Goal: Transaction & Acquisition: Purchase product/service

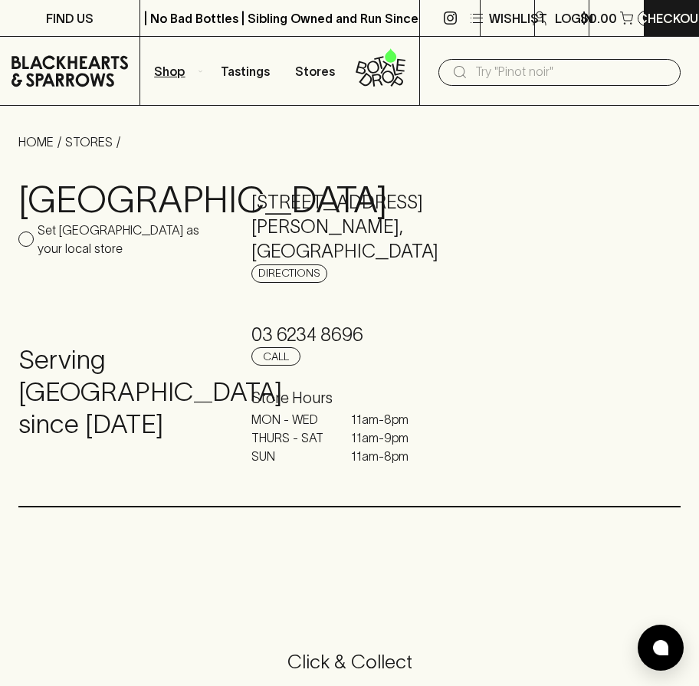
click at [180, 76] on p "Shop" at bounding box center [169, 71] width 31 height 18
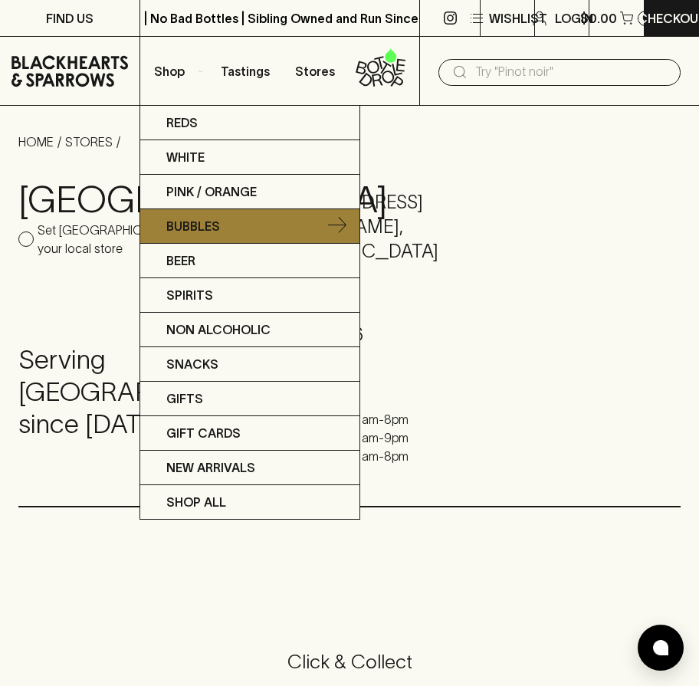
click at [225, 224] on link "Bubbles" at bounding box center [249, 226] width 219 height 34
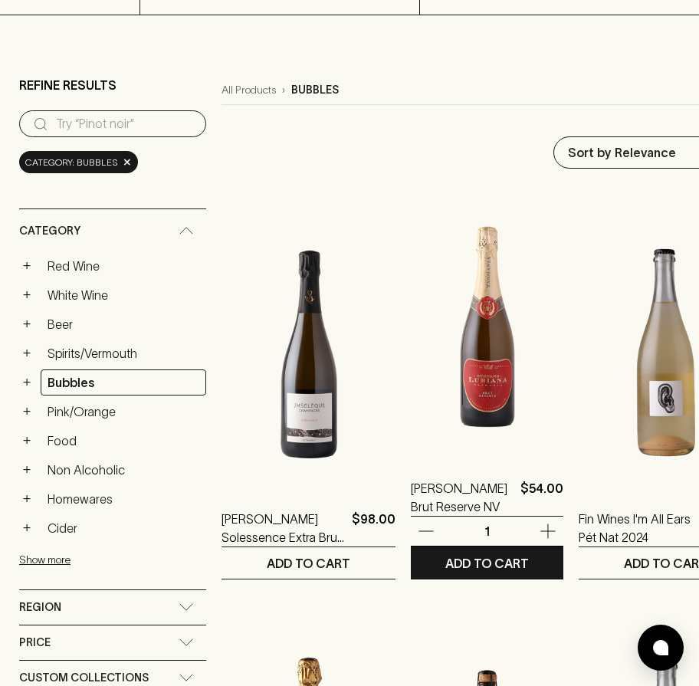
scroll to position [88, 0]
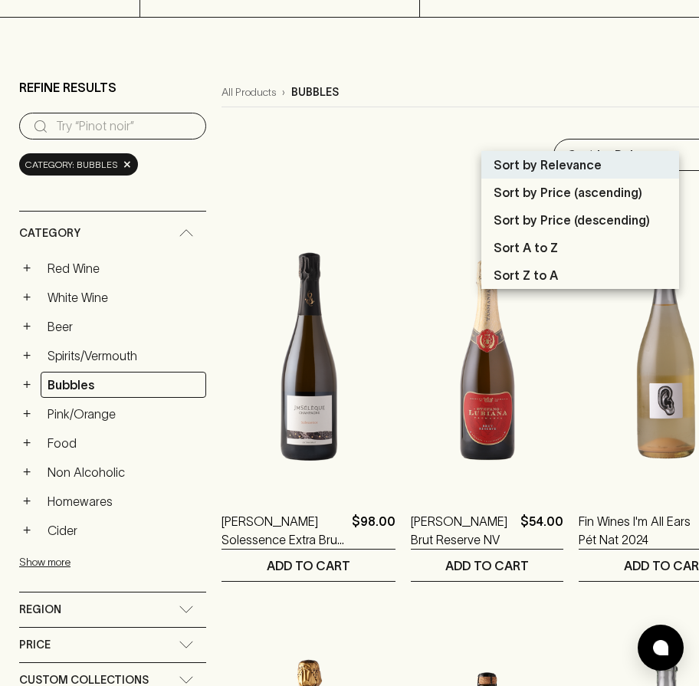
click at [596, 191] on p "Sort by Price (ascending)" at bounding box center [567, 192] width 149 height 18
type input "price:asc"
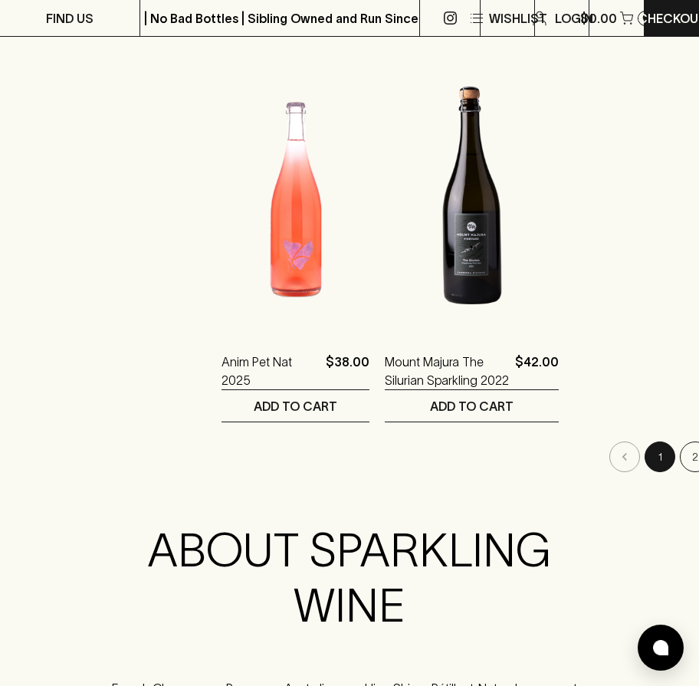
scroll to position [2804, 0]
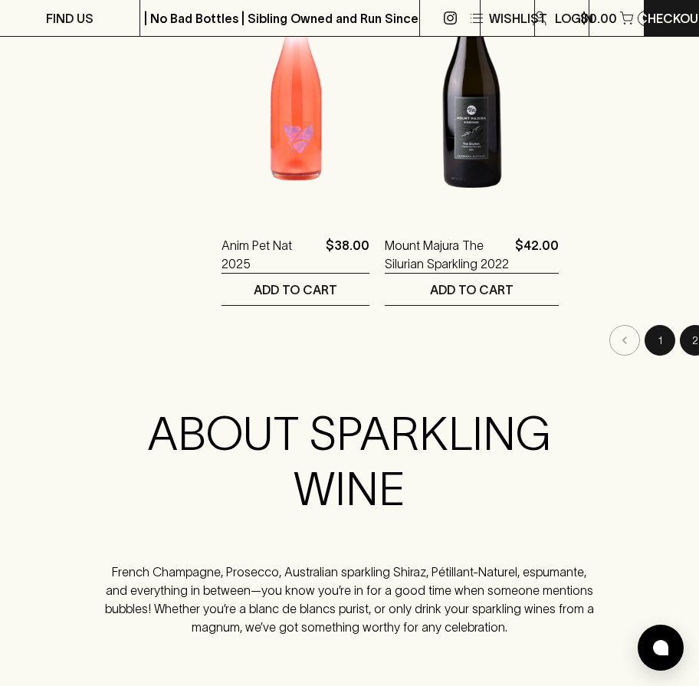
click at [679, 325] on button "2" at bounding box center [694, 340] width 31 height 31
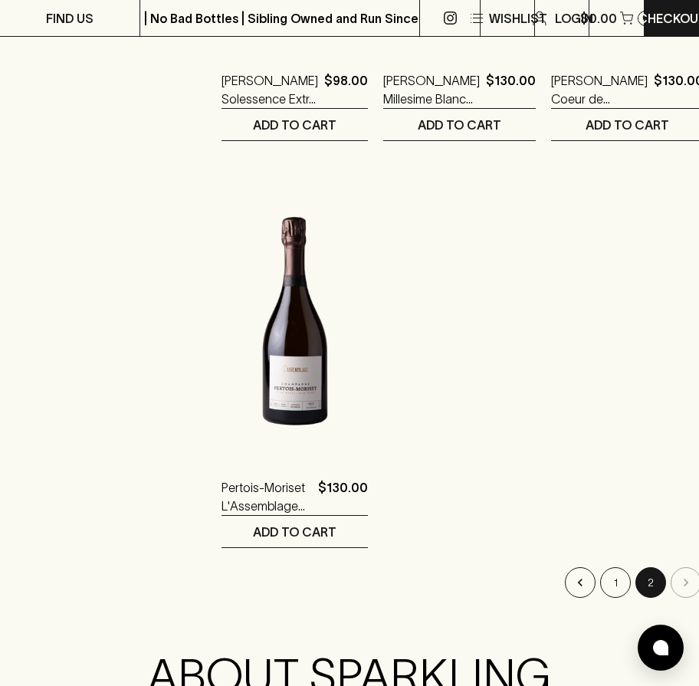
scroll to position [1354, 0]
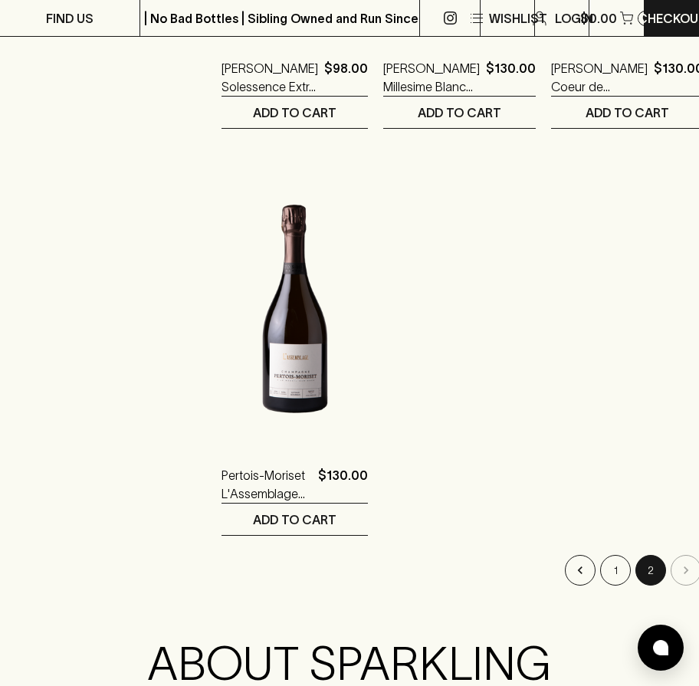
click at [668, 555] on li "pagination navigation" at bounding box center [685, 570] width 35 height 31
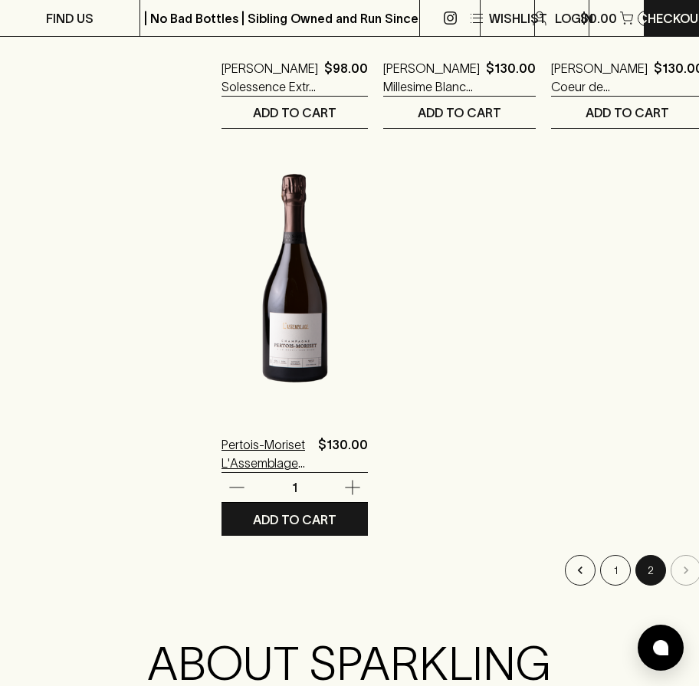
click at [256, 461] on div "Pertois-Moriset L'Assemblage Brut NV $130.00 1 ADD TO CART" at bounding box center [294, 339] width 146 height 391
click at [270, 435] on p "Pertois-Moriset L'Assemblage Brut NV" at bounding box center [266, 453] width 90 height 37
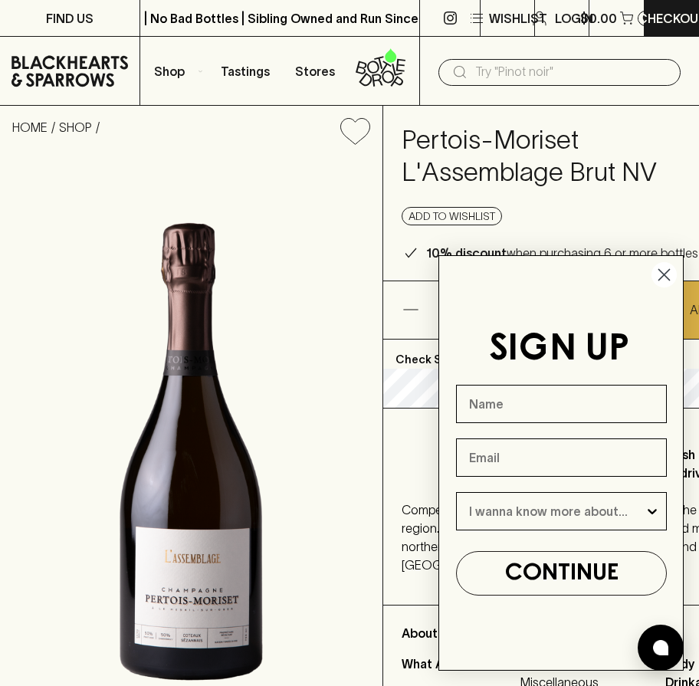
click at [664, 276] on icon "Close dialog" at bounding box center [664, 275] width 11 height 11
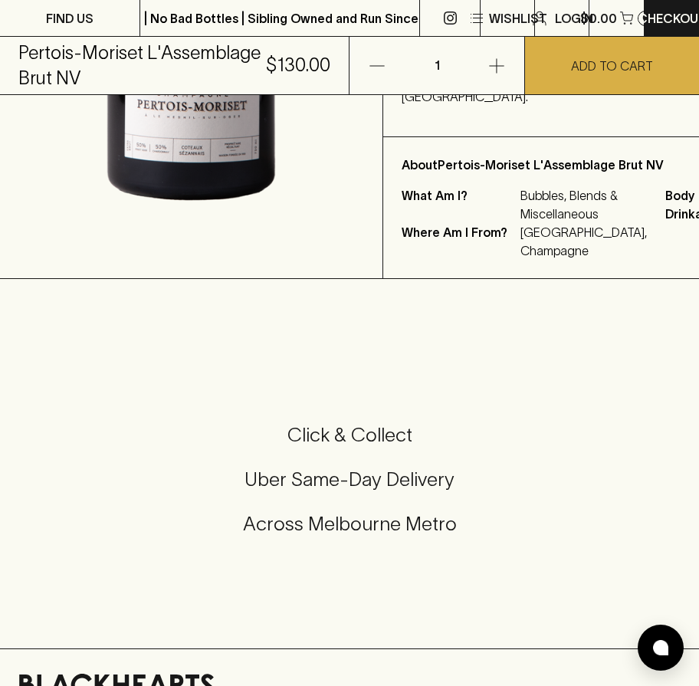
scroll to position [574, 0]
